Goal: Task Accomplishment & Management: Use online tool/utility

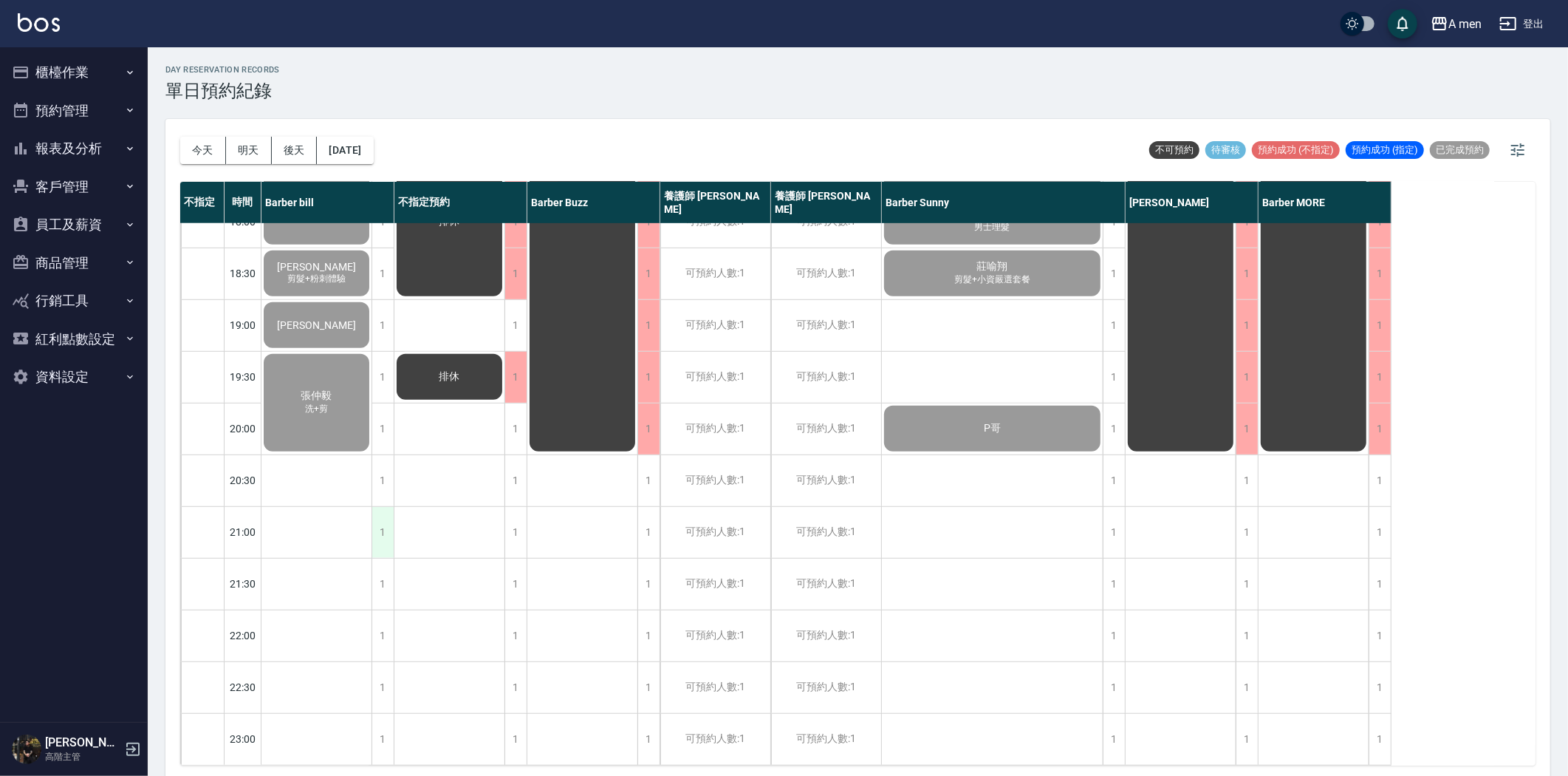
scroll to position [764, 0]
click at [97, 106] on button "預約管理" at bounding box center [74, 111] width 136 height 38
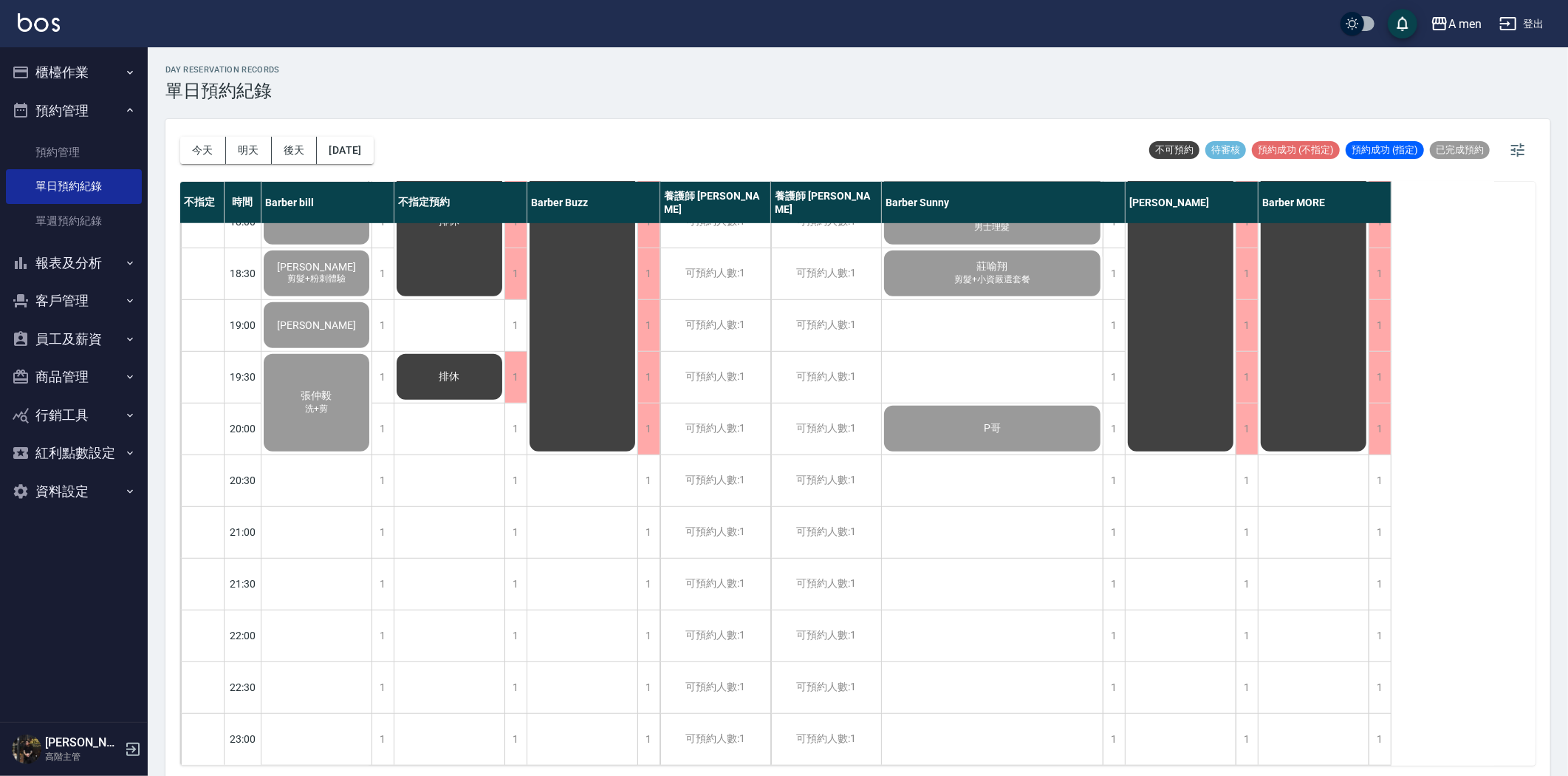
click at [105, 76] on button "櫃檯作業" at bounding box center [74, 72] width 136 height 38
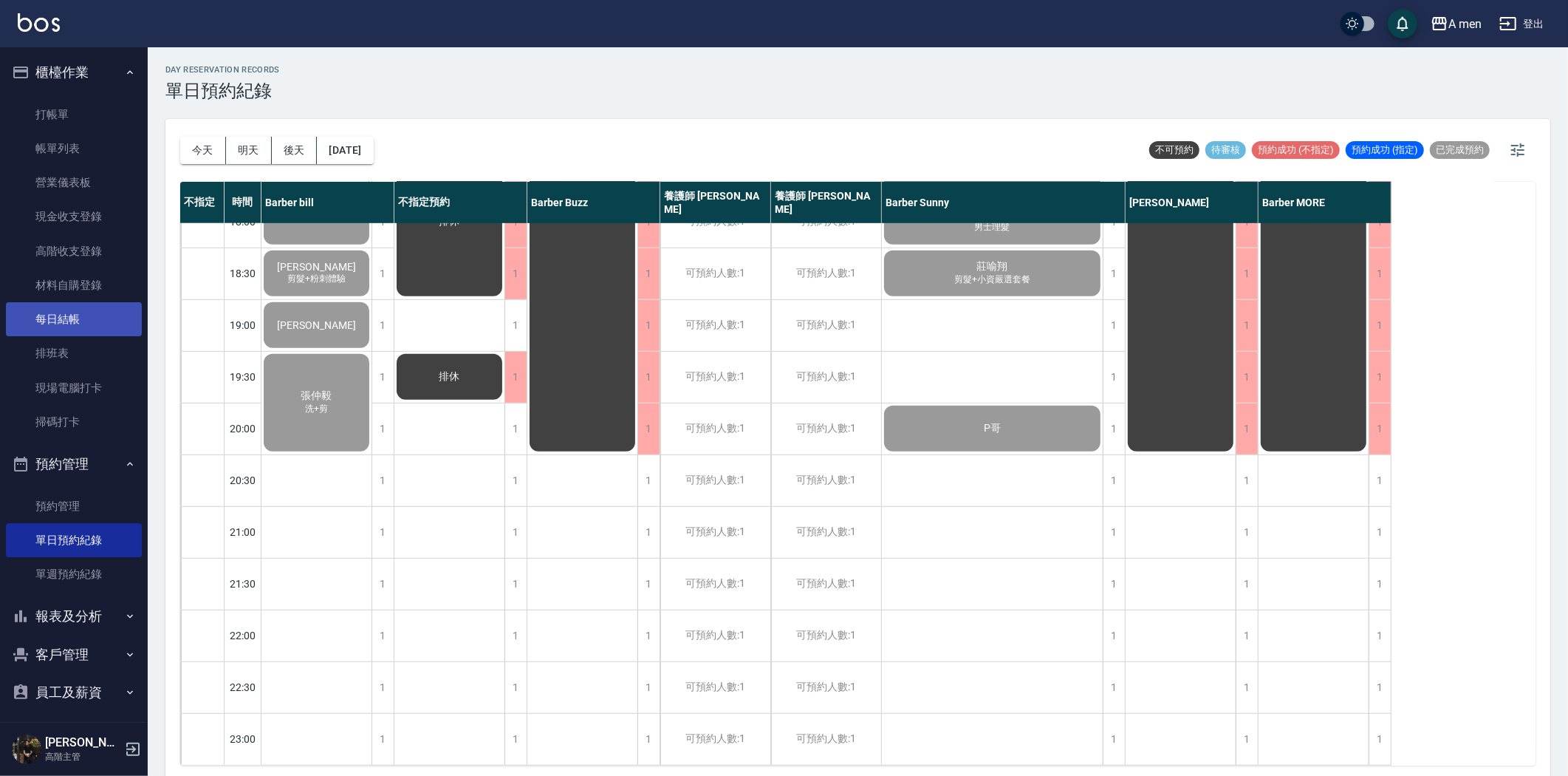
click at [99, 322] on link "每日結帳" at bounding box center [74, 319] width 136 height 34
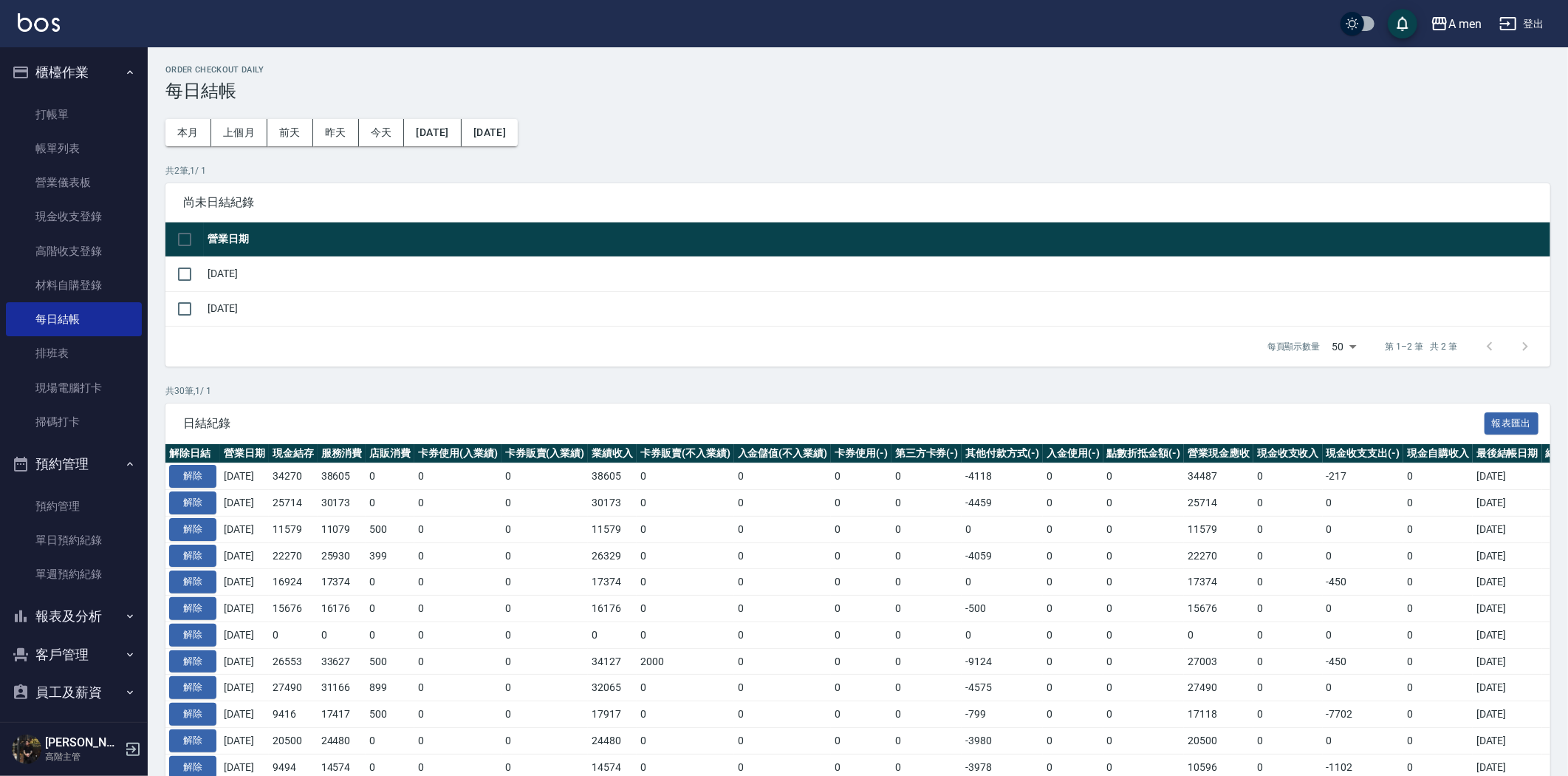
click at [204, 269] on td "[DATE]" at bounding box center [877, 273] width 1346 height 35
click at [189, 275] on input "checkbox" at bounding box center [185, 274] width 31 height 31
checkbox input "true"
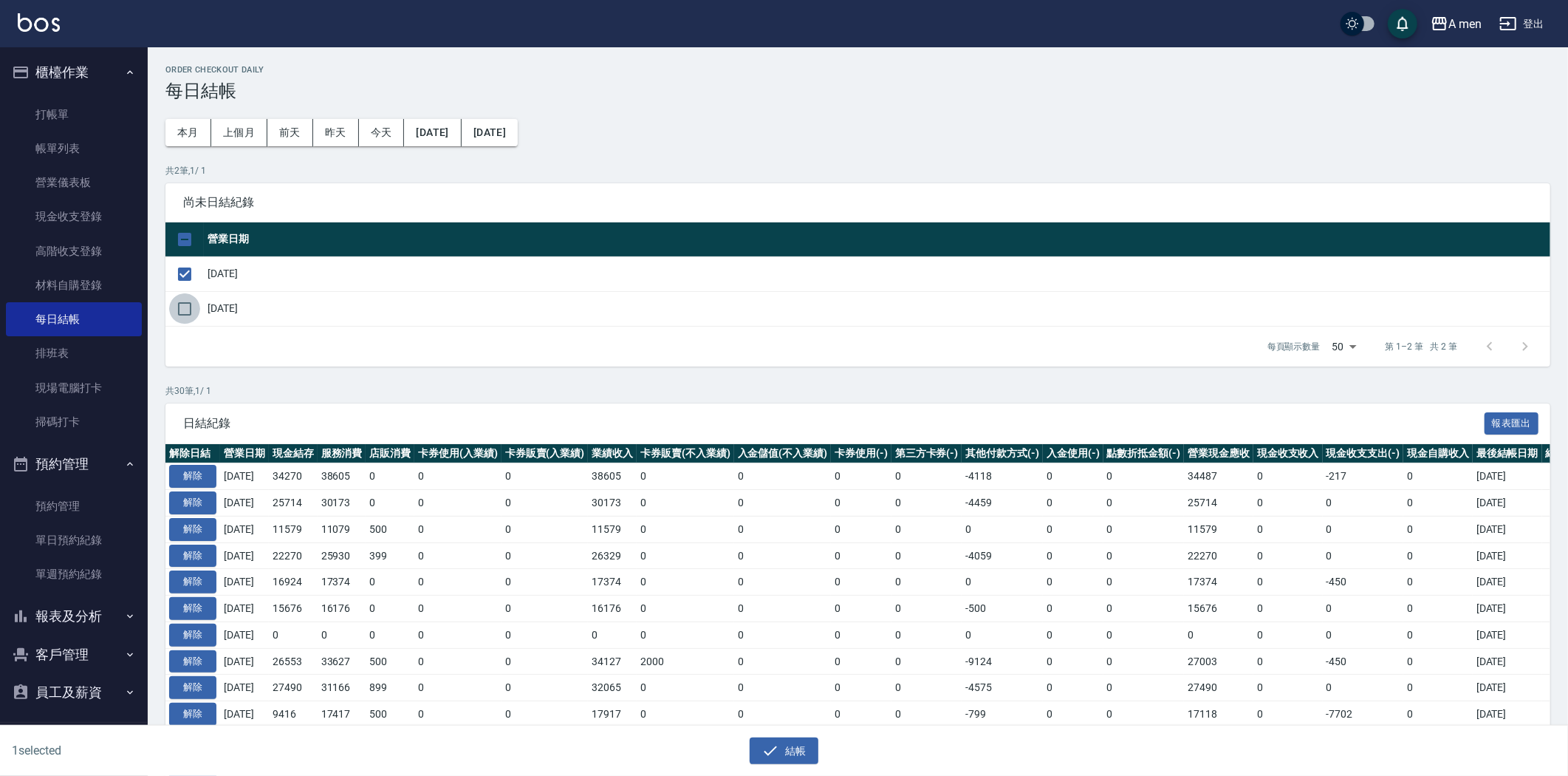
click at [188, 299] on input "checkbox" at bounding box center [185, 309] width 31 height 31
checkbox input "true"
click at [794, 742] on button "結帳" at bounding box center [784, 751] width 69 height 28
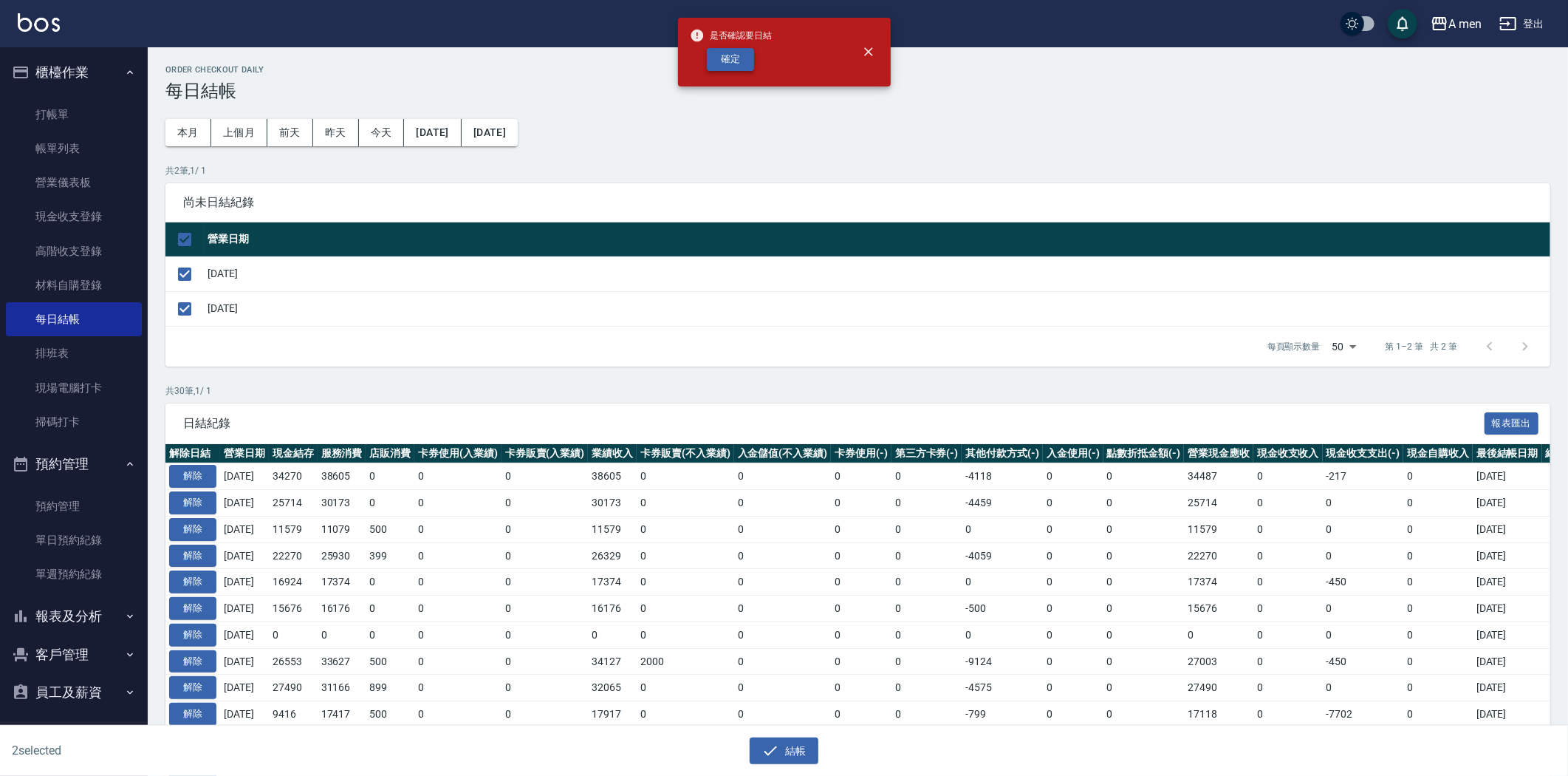
click at [725, 59] on button "確定" at bounding box center [730, 60] width 48 height 23
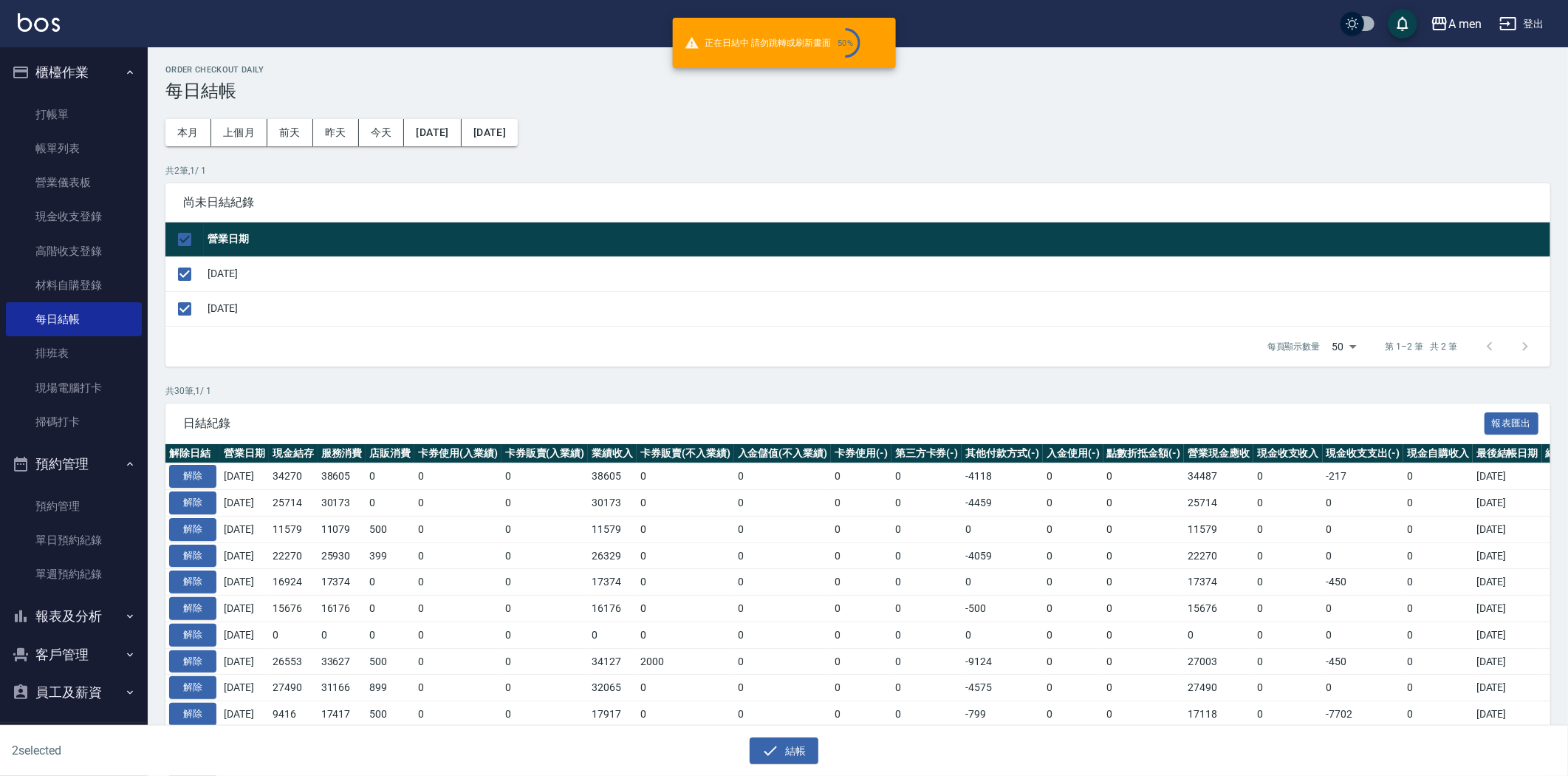
checkbox input "false"
